Goal: Task Accomplishment & Management: Use online tool/utility

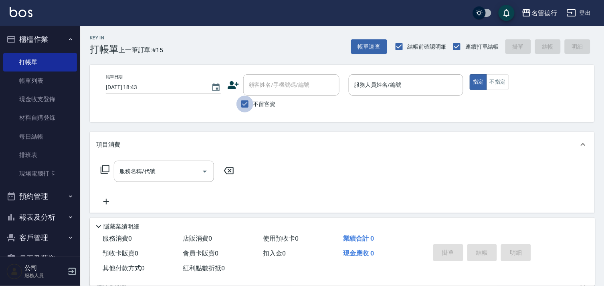
click at [243, 101] on input "不留客資" at bounding box center [245, 103] width 17 height 17
checkbox input "false"
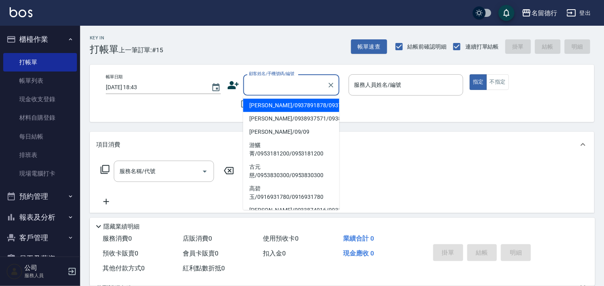
click at [266, 90] on input "顧客姓名/手機號碼/編號" at bounding box center [285, 85] width 77 height 14
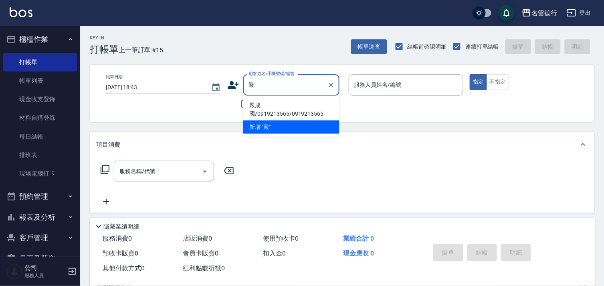
click at [283, 111] on li "嚴成國/0919213565/0919213565" at bounding box center [291, 110] width 96 height 22
type input "嚴成國/0919213565/0919213565"
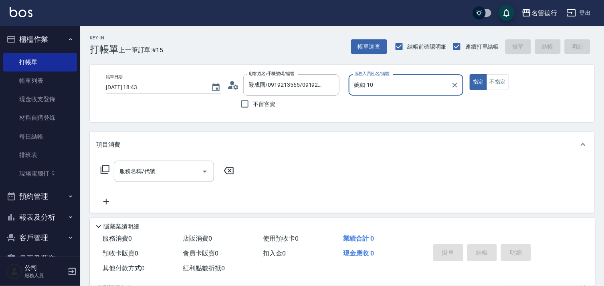
type input "婉如-10"
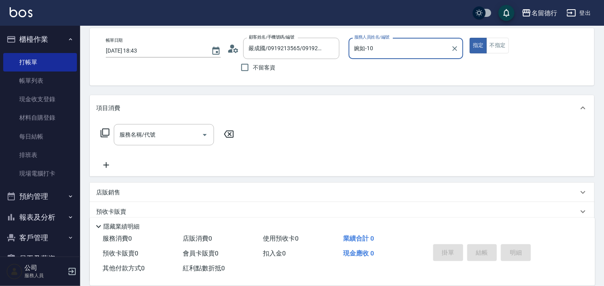
scroll to position [107, 0]
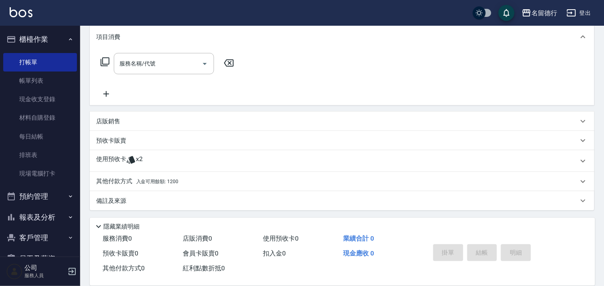
click at [121, 182] on p "其他付款方式 入金可用餘額: 1200" at bounding box center [137, 181] width 82 height 9
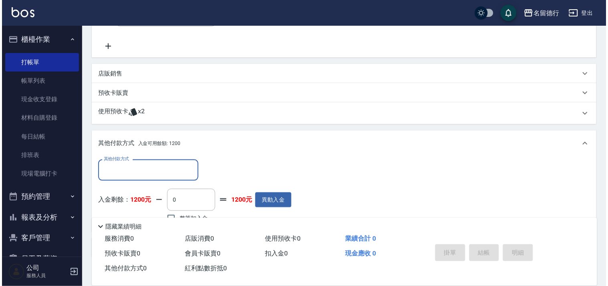
scroll to position [202, 0]
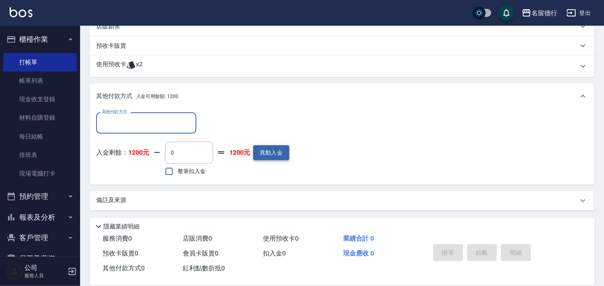
click at [269, 155] on button "異動入金" at bounding box center [271, 152] width 36 height 15
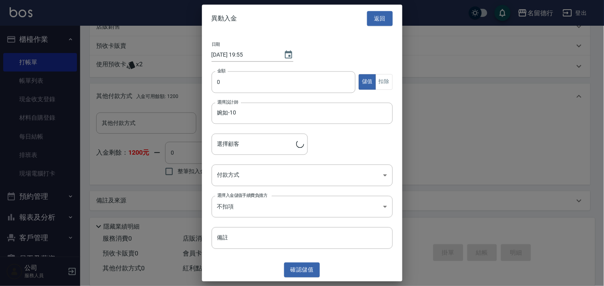
type input "嚴成國/0919213565/0919213565"
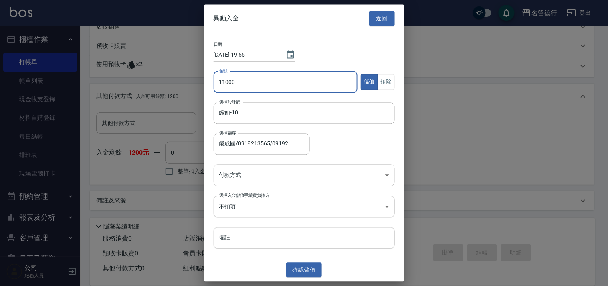
type input "11000"
click at [245, 173] on body "名留德行 登出 櫃檯作業 打帳單 帳單列表 現金收支登錄 材料自購登錄 每日結帳 排班表 現場電腦打卡 預約管理 預約管理 單日預約紀錄 單週預約紀錄 報表及…" at bounding box center [304, 42] width 608 height 488
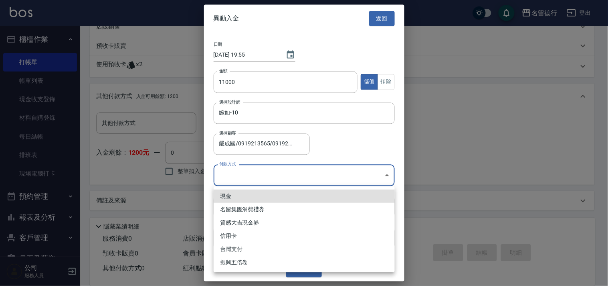
click at [223, 197] on li "現金" at bounding box center [304, 195] width 181 height 13
type input "現金"
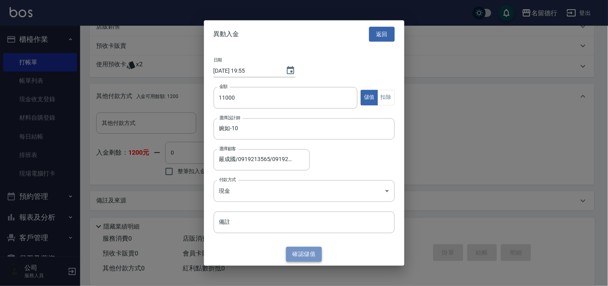
click at [305, 256] on button "確認 儲值" at bounding box center [304, 254] width 36 height 15
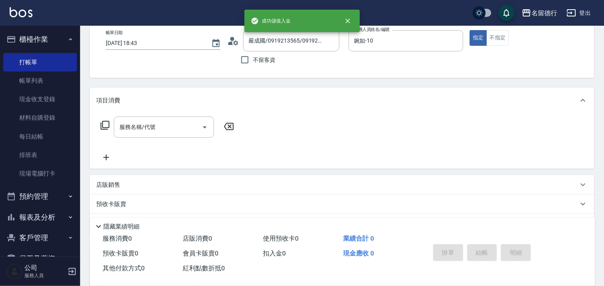
scroll to position [24, 0]
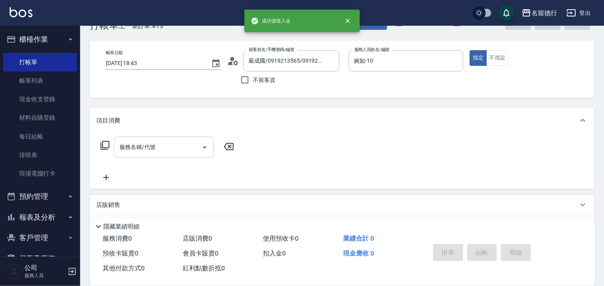
click at [133, 138] on div "服務名稱/代號" at bounding box center [164, 146] width 100 height 21
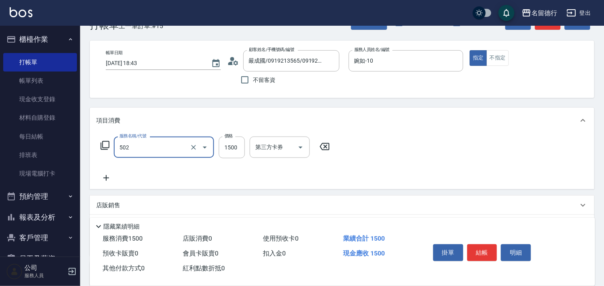
type input "染髮(502)"
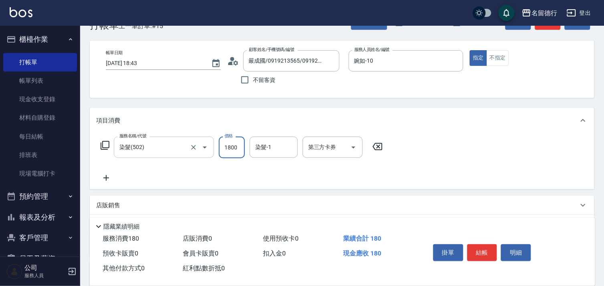
type input "1800"
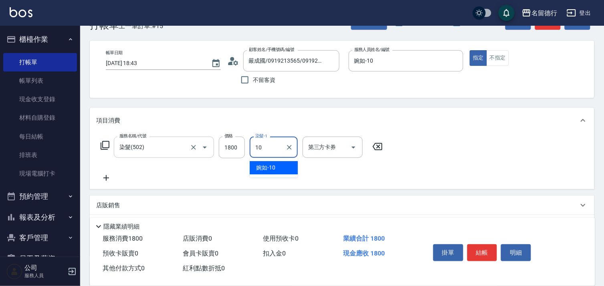
type input "婉如-10"
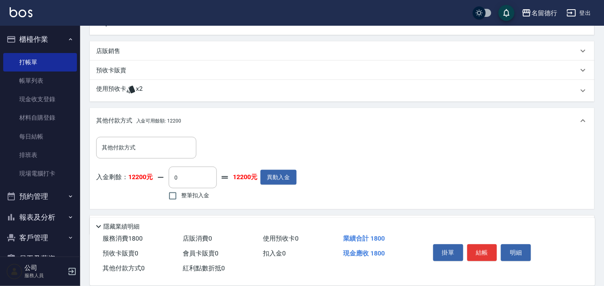
scroll to position [233, 0]
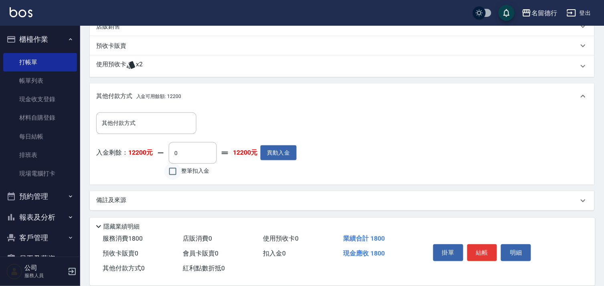
click at [171, 170] on input "整筆扣入金" at bounding box center [172, 171] width 17 height 17
checkbox input "true"
type input "1800"
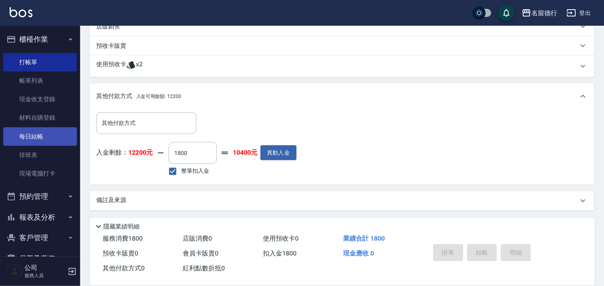
type input "[DATE] 19:56"
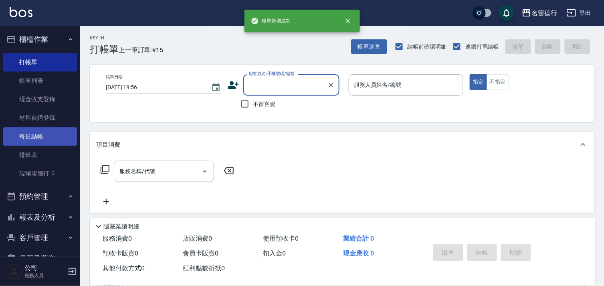
scroll to position [0, 0]
click at [34, 139] on link "每日結帳" at bounding box center [40, 136] width 74 height 18
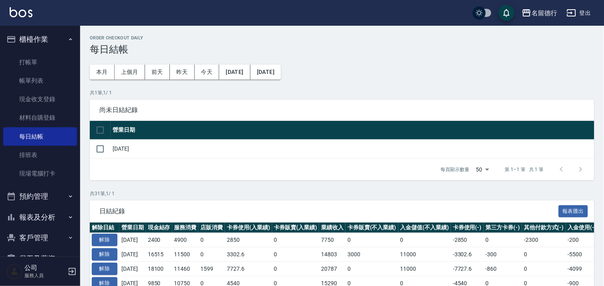
click at [101, 131] on input "checkbox" at bounding box center [100, 130] width 17 height 17
checkbox input "true"
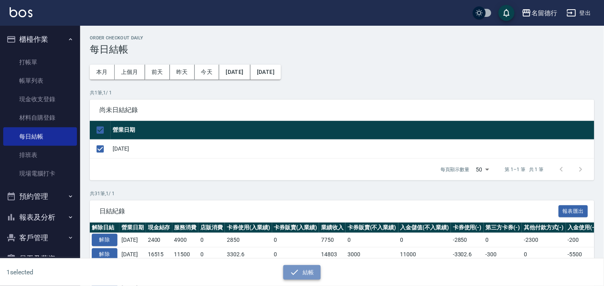
click at [312, 275] on button "結帳" at bounding box center [302, 272] width 37 height 15
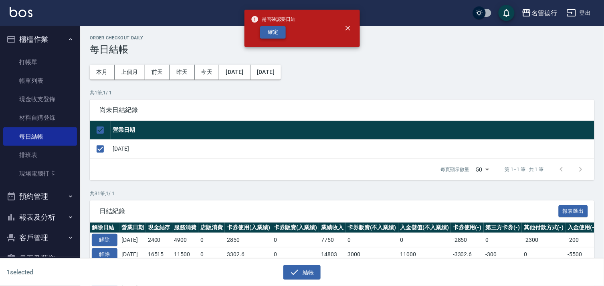
click at [280, 26] on button "確定" at bounding box center [273, 32] width 26 height 12
checkbox input "false"
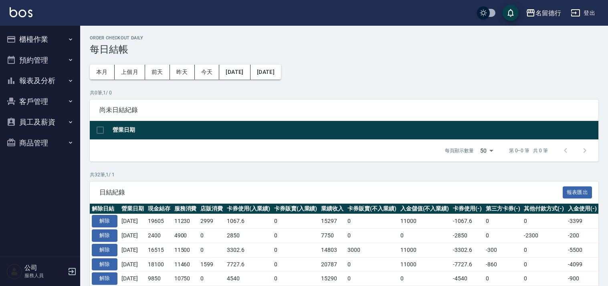
click at [35, 81] on button "報表及分析" at bounding box center [40, 80] width 74 height 21
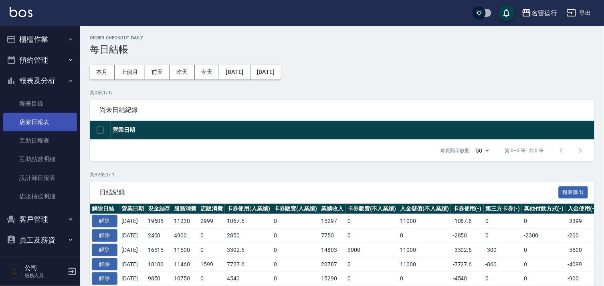
click at [30, 124] on link "店家日報表" at bounding box center [40, 122] width 74 height 18
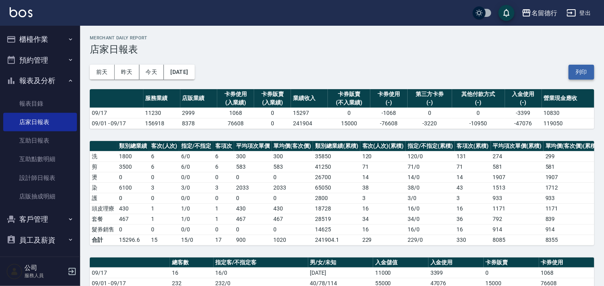
click at [583, 71] on button "列印" at bounding box center [582, 72] width 26 height 15
click at [35, 180] on link "設計師日報表" at bounding box center [40, 177] width 74 height 18
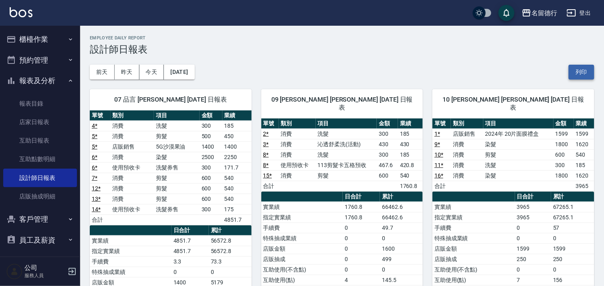
click at [578, 74] on button "列印" at bounding box center [582, 72] width 26 height 15
click at [24, 41] on button "櫃檯作業" at bounding box center [40, 39] width 74 height 21
